Goal: Obtain resource: Obtain resource

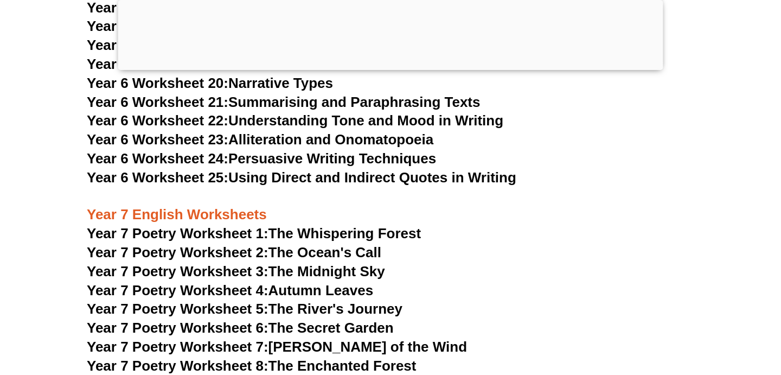
scroll to position [6631, 0]
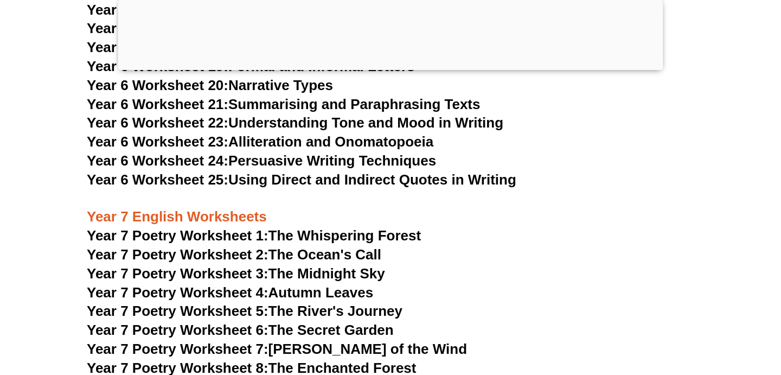
click at [265, 284] on span "Year 7 Poetry Worksheet 4:" at bounding box center [178, 292] width 182 height 16
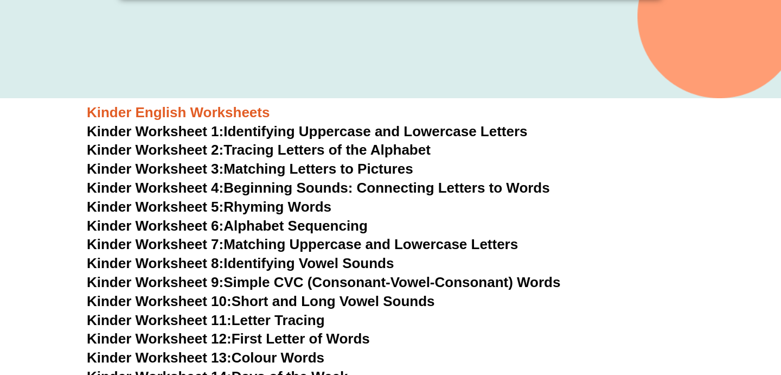
scroll to position [349, 0]
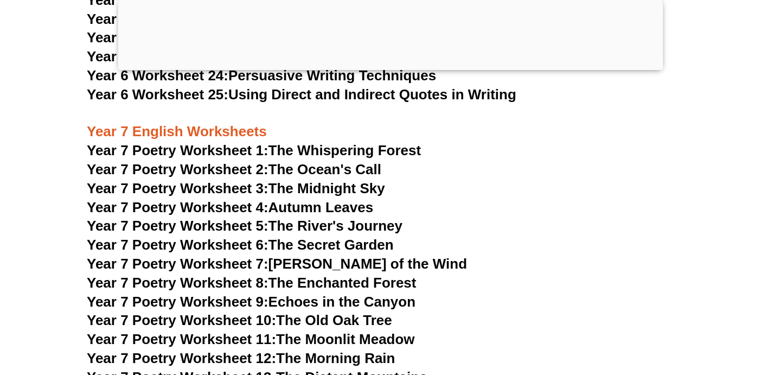
scroll to position [6722, 0]
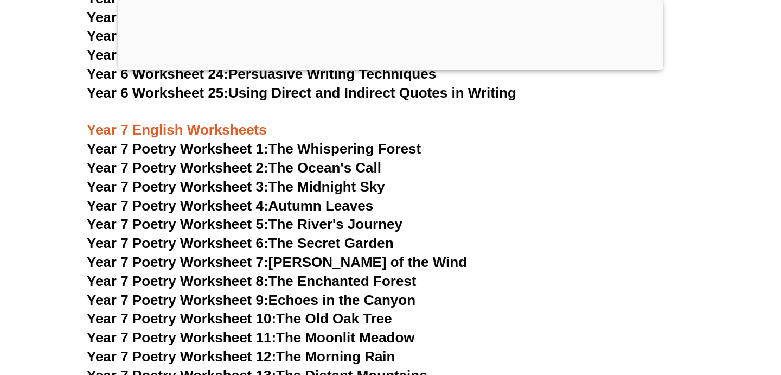
click at [337, 216] on link "Year 7 Poetry Worksheet 5: The River's Journey" at bounding box center [244, 224] width 315 height 16
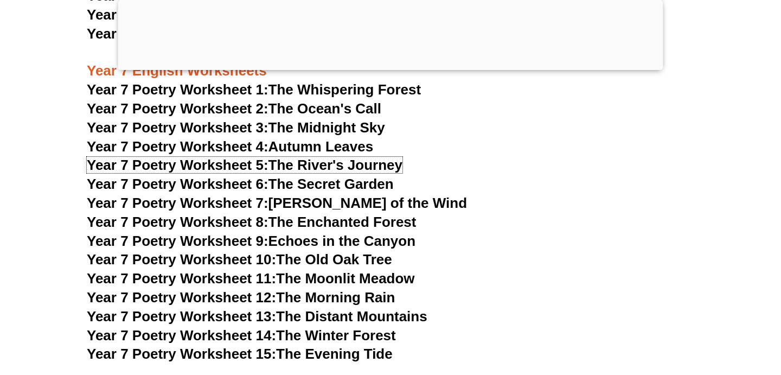
scroll to position [6792, 0]
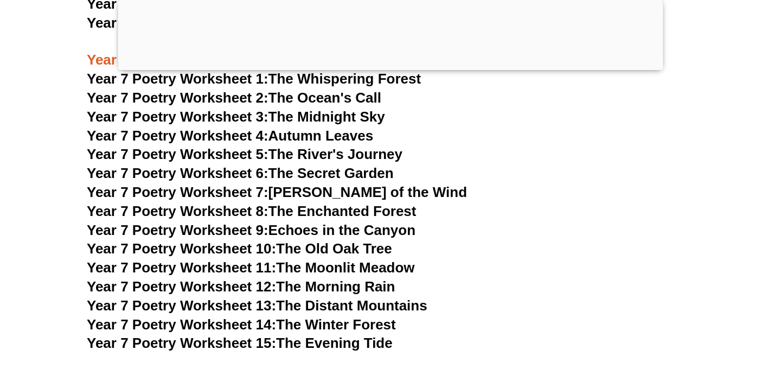
click at [363, 165] on link "Year 7 Poetry Worksheet 6: The Secret Garden" at bounding box center [240, 173] width 307 height 16
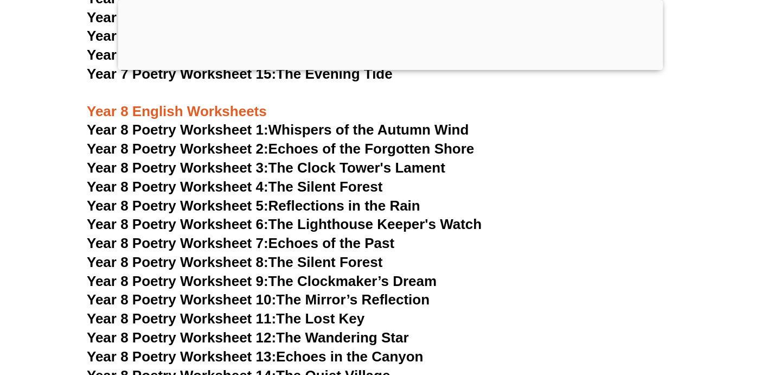
scroll to position [7015, 0]
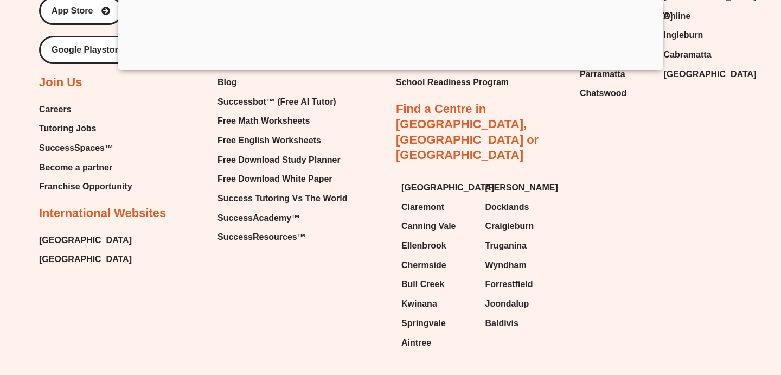
scroll to position [11533, 0]
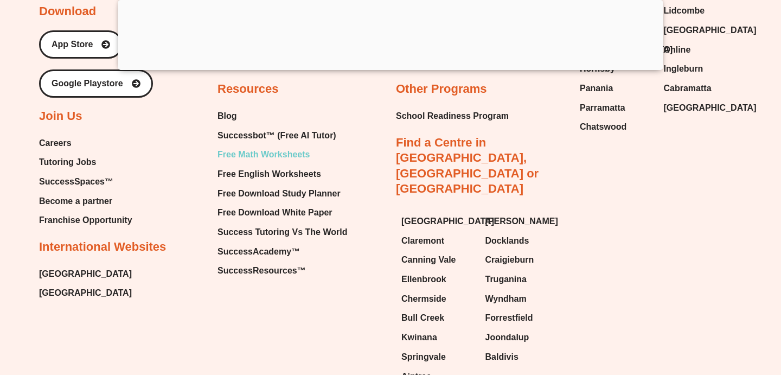
click at [276, 146] on span "Free Math Worksheets" at bounding box center [263, 154] width 92 height 16
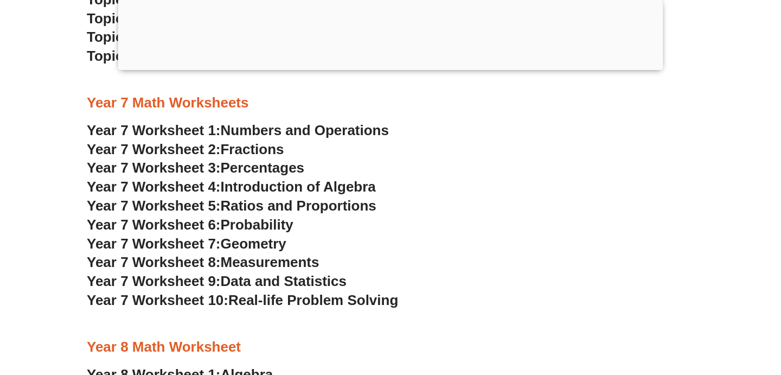
scroll to position [3312, 0]
click at [281, 298] on span "Real-life Problem Solving" at bounding box center [313, 299] width 170 height 16
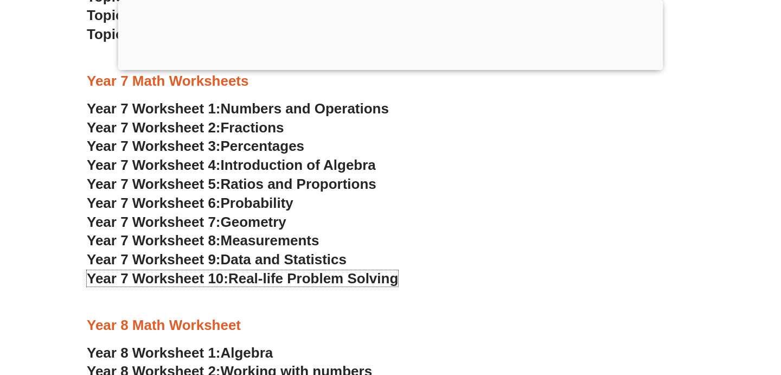
scroll to position [3336, 0]
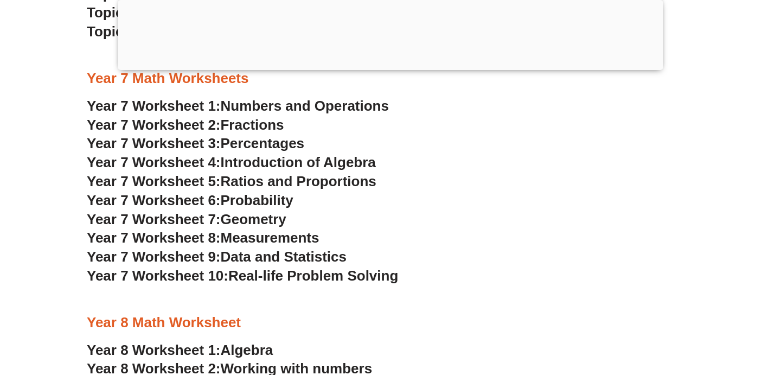
click at [468, 220] on h3 "Year 7 Worksheet 7: Geometry" at bounding box center [390, 219] width 607 height 18
